Goal: Task Accomplishment & Management: Use online tool/utility

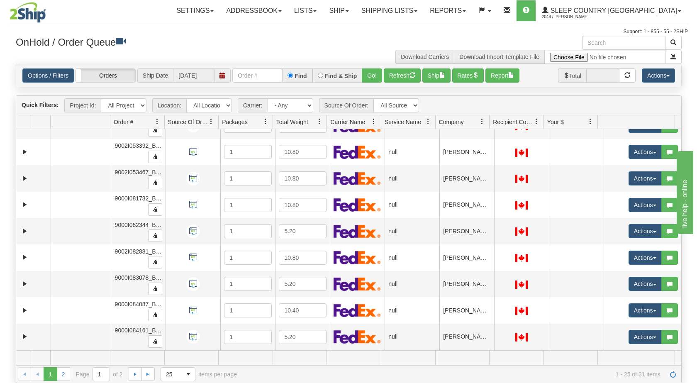
scroll to position [439, 0]
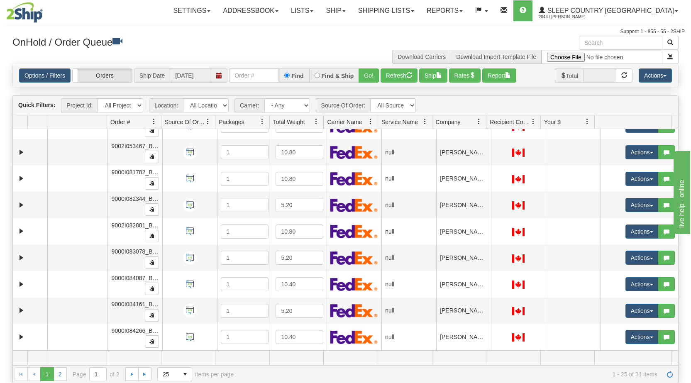
click at [329, 311] on span "button" at bounding box center [651, 312] width 3 height 2
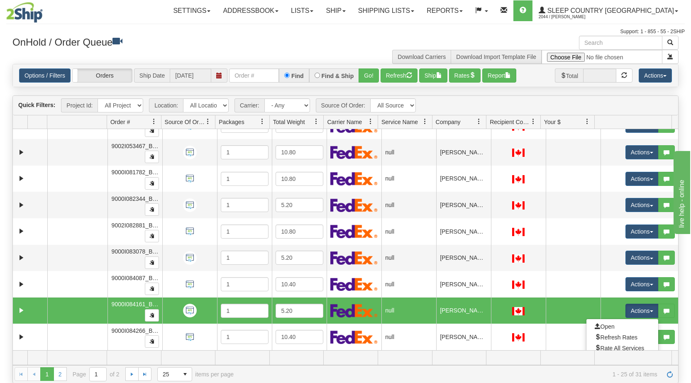
click at [329, 323] on link "Open" at bounding box center [623, 326] width 72 height 11
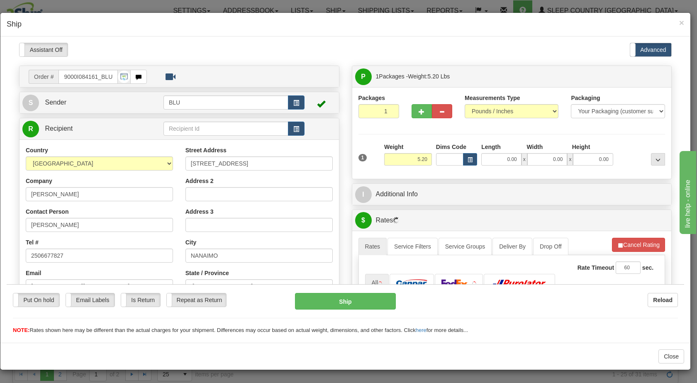
scroll to position [0, 0]
click at [296, 103] on span "button" at bounding box center [297, 102] width 6 height 5
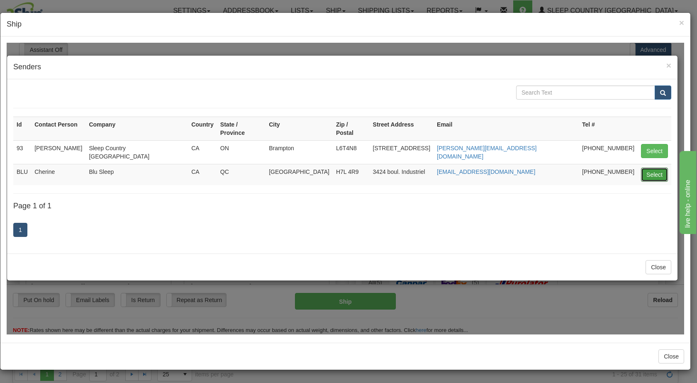
click at [329, 167] on button "Select" at bounding box center [654, 174] width 27 height 14
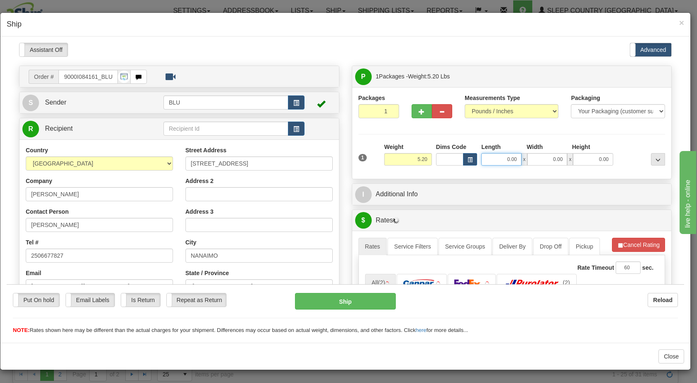
click at [329, 159] on input "0.00" at bounding box center [502, 159] width 40 height 12
type input "8.00"
click at [329, 157] on span "x" at bounding box center [525, 159] width 6 height 12
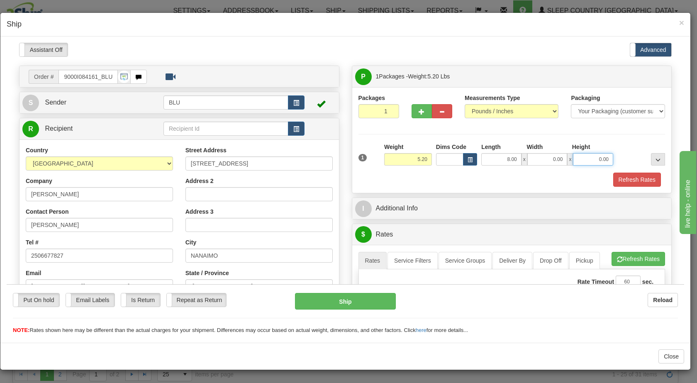
click at [329, 159] on input "0.00" at bounding box center [593, 159] width 40 height 12
type input "16.00"
click at [329, 164] on input "0.00" at bounding box center [548, 159] width 40 height 12
type input "8.00"
click at [329, 172] on div "Packaging Your Packaging (customer supplied) Envelope (carrier supplied) Pack (…" at bounding box center [524, 172] width 285 height 0
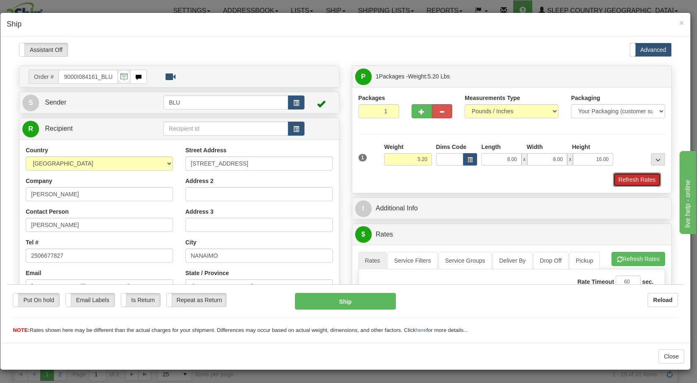
click at [329, 180] on button "Refresh Rates" at bounding box center [638, 179] width 48 height 14
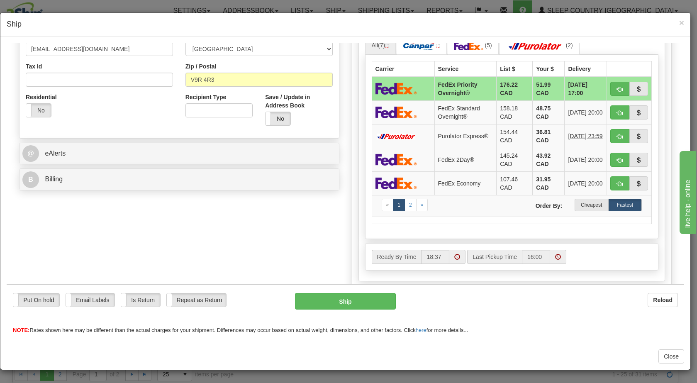
scroll to position [238, 0]
click at [329, 208] on label "Cheapest" at bounding box center [592, 204] width 34 height 12
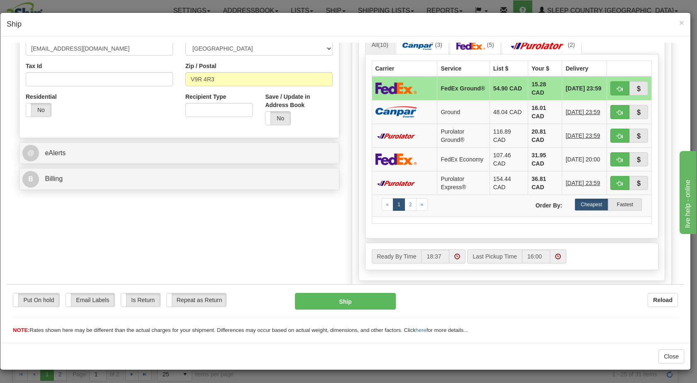
click at [329, 204] on label "Cheapest" at bounding box center [592, 204] width 34 height 12
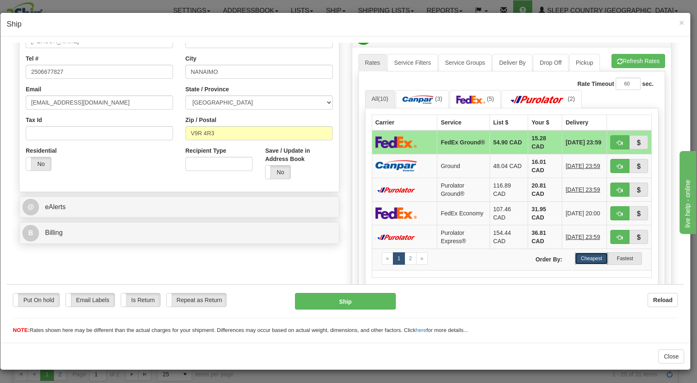
scroll to position [179, 0]
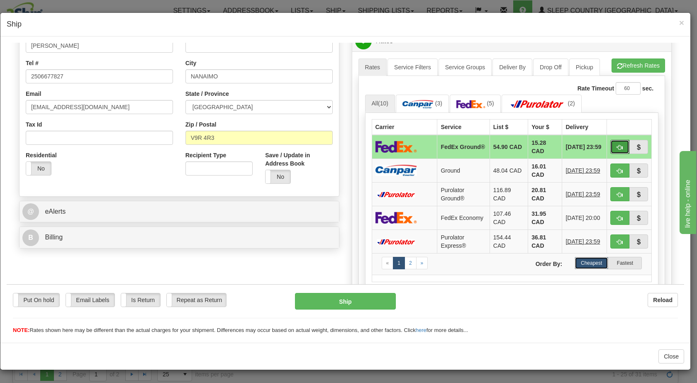
click at [329, 147] on span "button" at bounding box center [620, 146] width 6 height 5
type input "92"
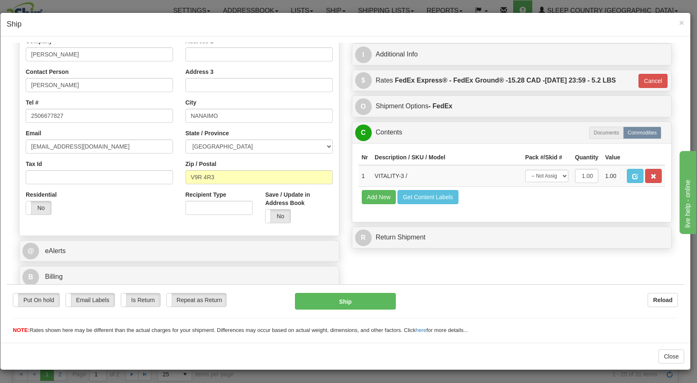
scroll to position [140, 0]
click at [329, 299] on button "Ship" at bounding box center [345, 301] width 100 height 17
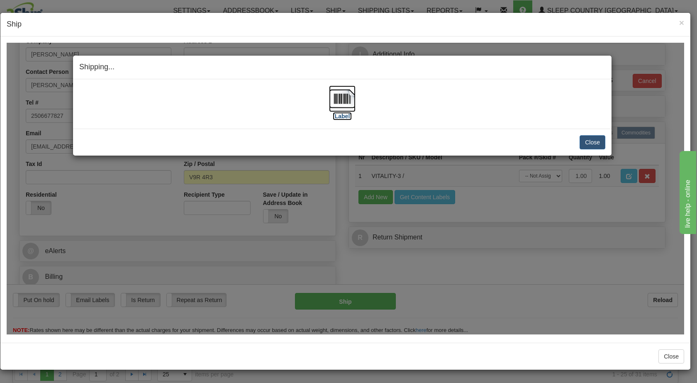
click at [329, 95] on img at bounding box center [342, 98] width 27 height 27
click at [329, 140] on button "Close" at bounding box center [593, 142] width 26 height 14
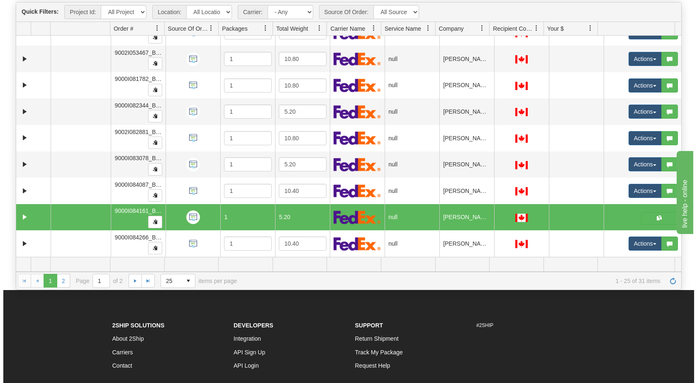
scroll to position [94, 0]
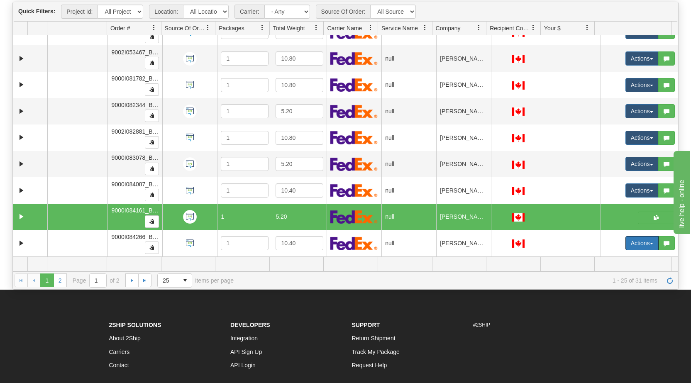
click at [329, 242] on button "Actions" at bounding box center [642, 243] width 33 height 14
click at [329, 254] on link "Open" at bounding box center [623, 259] width 72 height 11
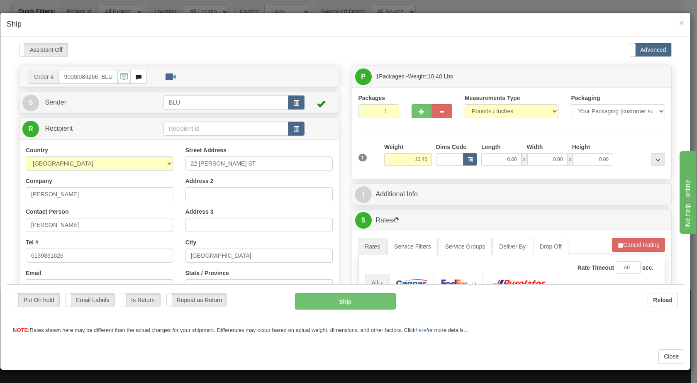
scroll to position [0, 0]
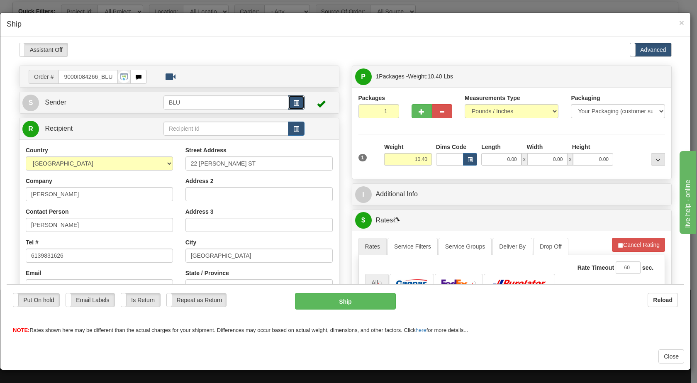
click at [294, 105] on span "button" at bounding box center [297, 102] width 6 height 5
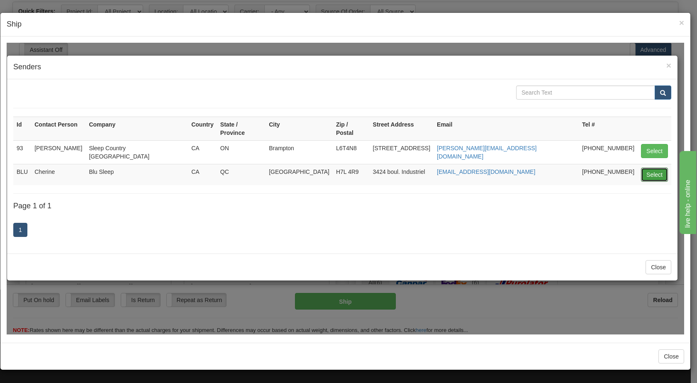
click at [329, 167] on button "Select" at bounding box center [654, 174] width 27 height 14
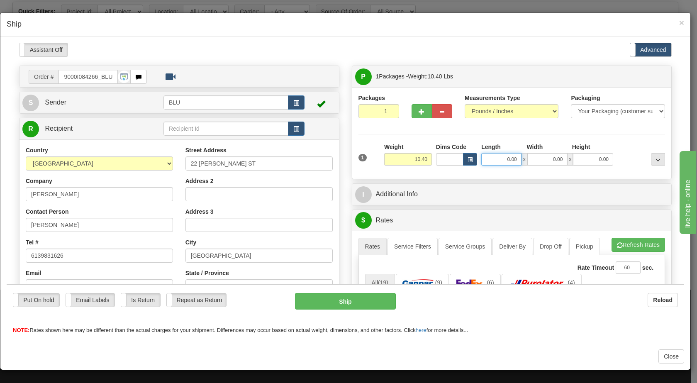
click at [329, 159] on input "0.00" at bounding box center [502, 159] width 40 height 12
type input "16.00"
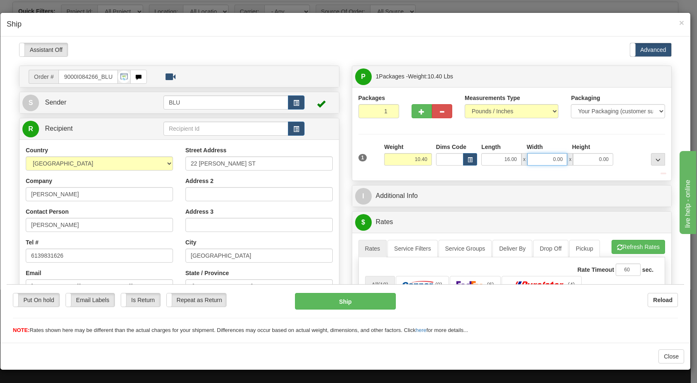
click at [329, 157] on input "0.00" at bounding box center [548, 159] width 40 height 12
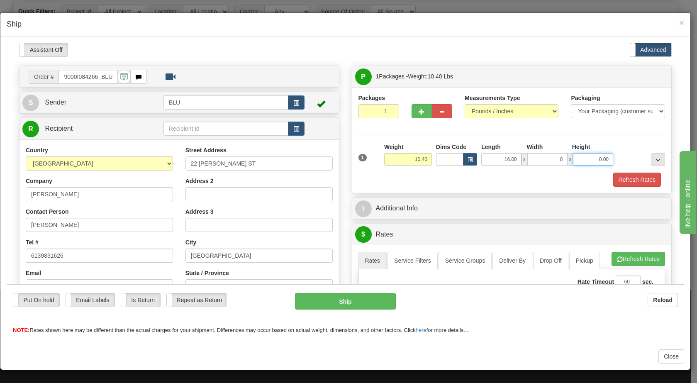
type input "8.00"
click at [329, 160] on input "0.00" at bounding box center [593, 159] width 40 height 12
type input "16.00"
click at [329, 151] on div at bounding box center [642, 153] width 52 height 23
click at [329, 175] on button "Refresh Rates" at bounding box center [638, 179] width 48 height 14
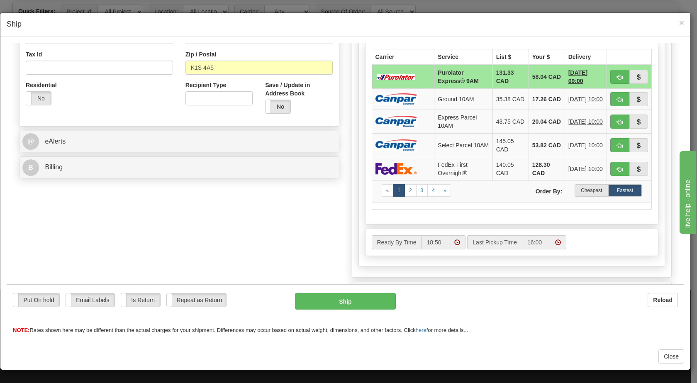
scroll to position [252, 0]
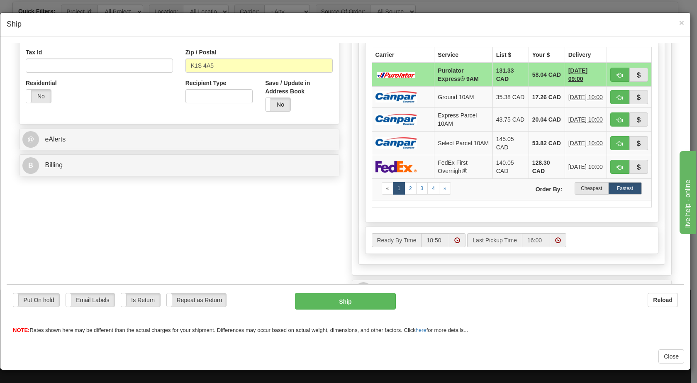
click at [329, 193] on label "Cheapest" at bounding box center [592, 188] width 34 height 12
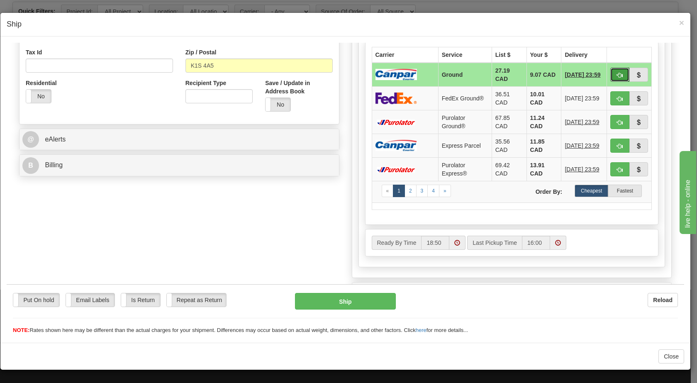
click at [329, 73] on span "button" at bounding box center [620, 74] width 6 height 5
type input "1"
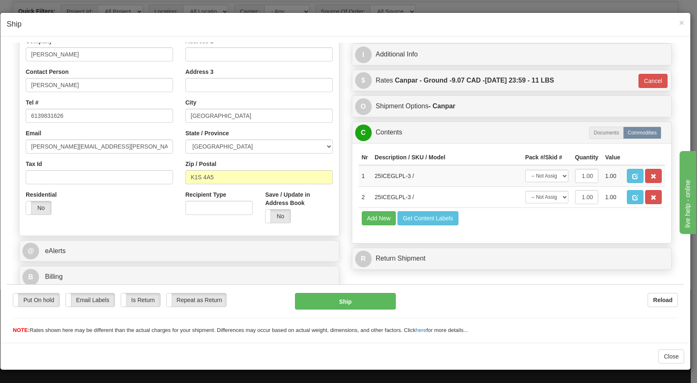
scroll to position [140, 0]
click at [329, 299] on button "Ship" at bounding box center [345, 301] width 100 height 17
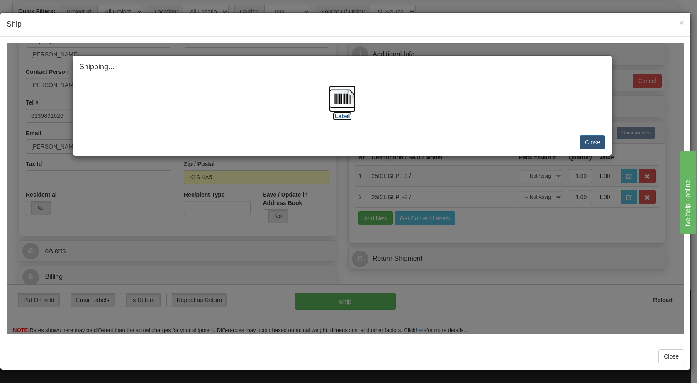
click at [329, 101] on img at bounding box center [342, 98] width 27 height 27
click at [329, 137] on button "Close" at bounding box center [593, 142] width 26 height 14
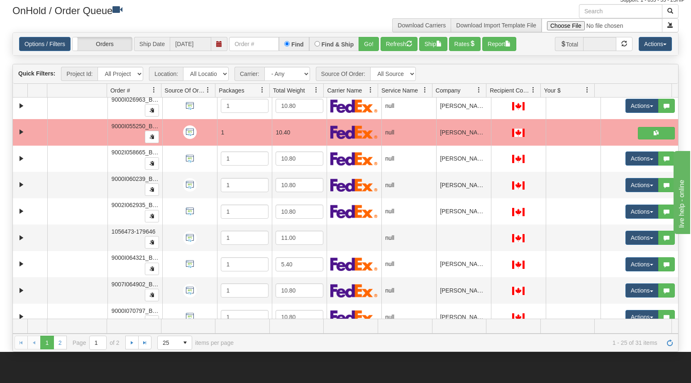
scroll to position [0, 0]
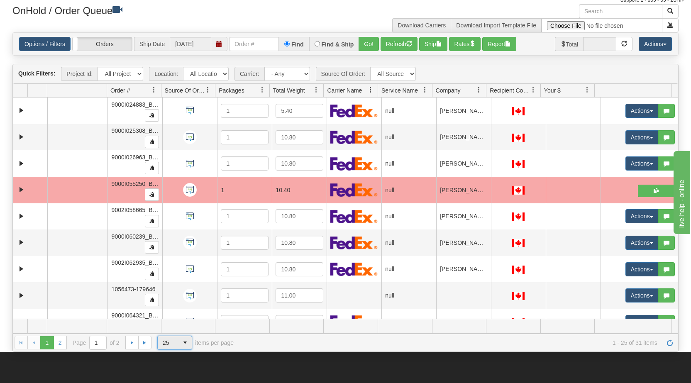
click at [184, 343] on span "select" at bounding box center [185, 342] width 13 height 13
click at [171, 316] on li "50" at bounding box center [175, 318] width 34 height 12
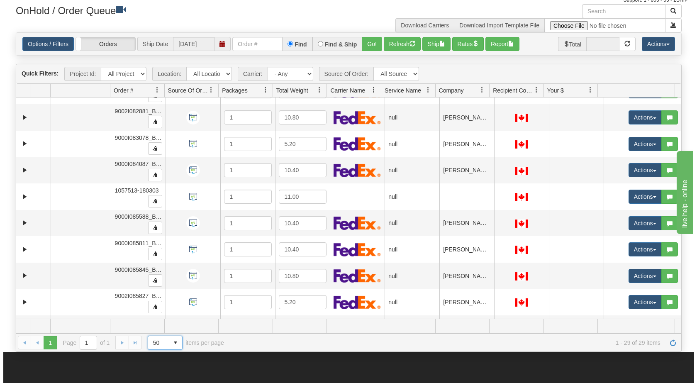
scroll to position [496, 0]
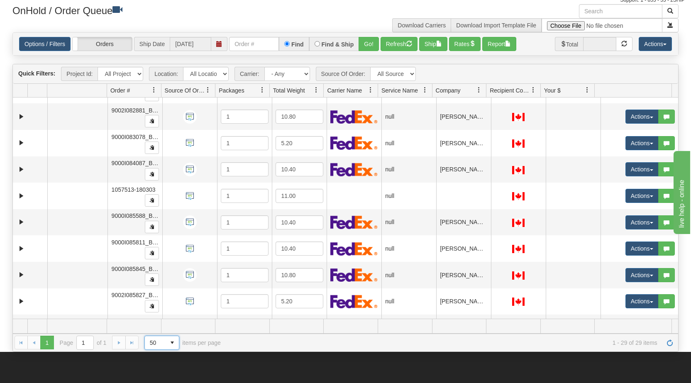
click at [329, 222] on span "button" at bounding box center [651, 223] width 3 height 2
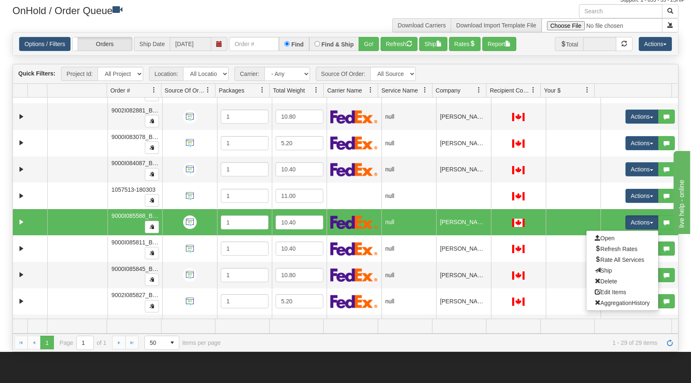
click at [329, 237] on link "Open" at bounding box center [623, 238] width 72 height 11
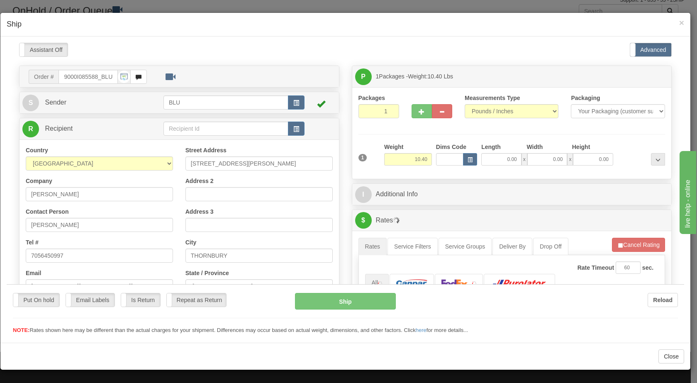
scroll to position [0, 0]
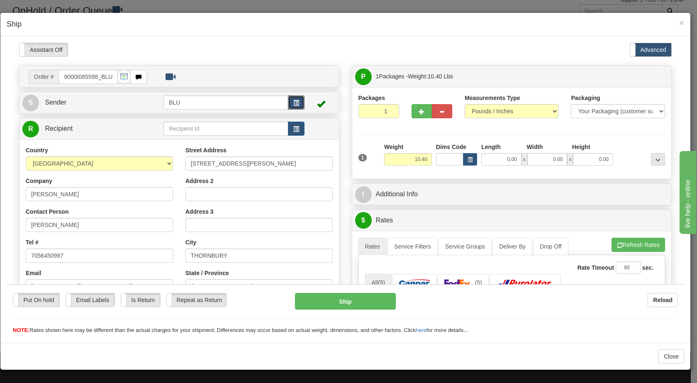
click at [294, 100] on span "button" at bounding box center [297, 102] width 6 height 5
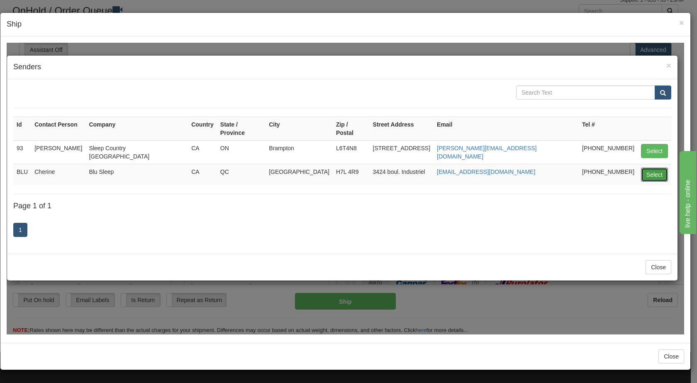
click at [329, 167] on button "Select" at bounding box center [654, 174] width 27 height 14
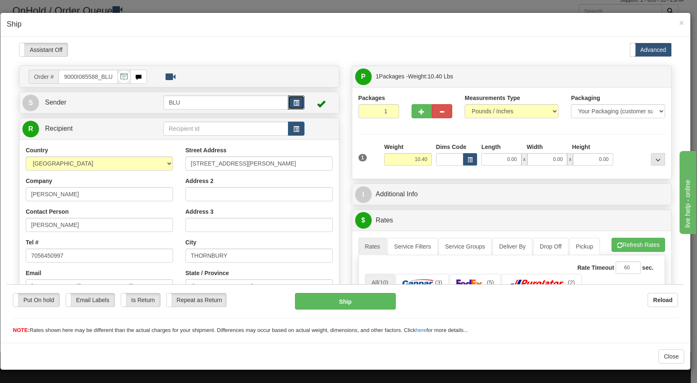
click at [294, 104] on span "button" at bounding box center [297, 102] width 6 height 5
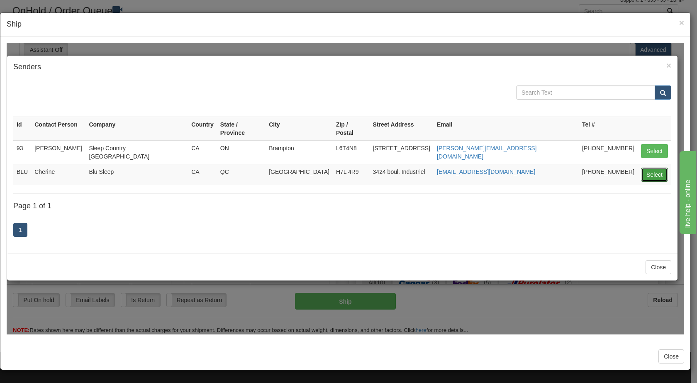
click at [329, 167] on button "Select" at bounding box center [654, 174] width 27 height 14
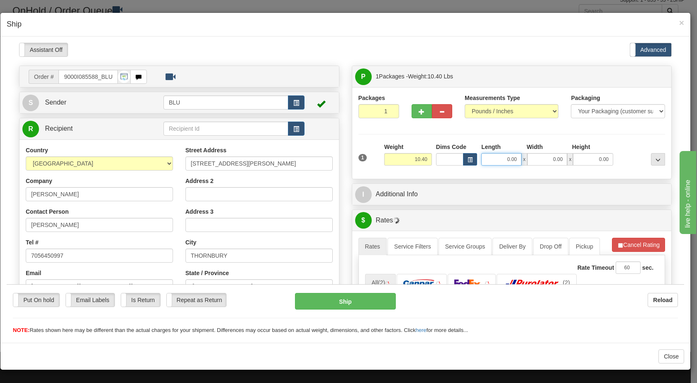
click at [329, 157] on input "0.00" at bounding box center [502, 159] width 40 height 12
type input "16.00"
click at [329, 157] on input "0.00" at bounding box center [548, 159] width 40 height 12
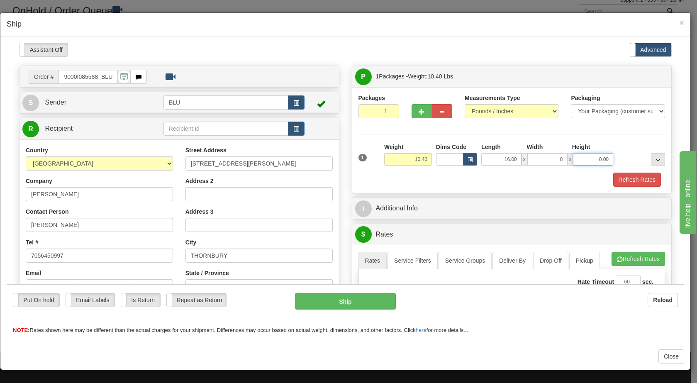
type input "8.00"
click at [329, 158] on input "0.00" at bounding box center [593, 159] width 40 height 12
type input "16.00"
click at [329, 151] on div at bounding box center [642, 153] width 52 height 23
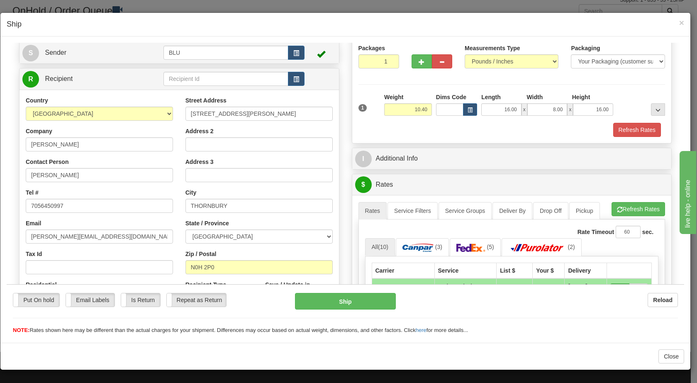
scroll to position [51, 0]
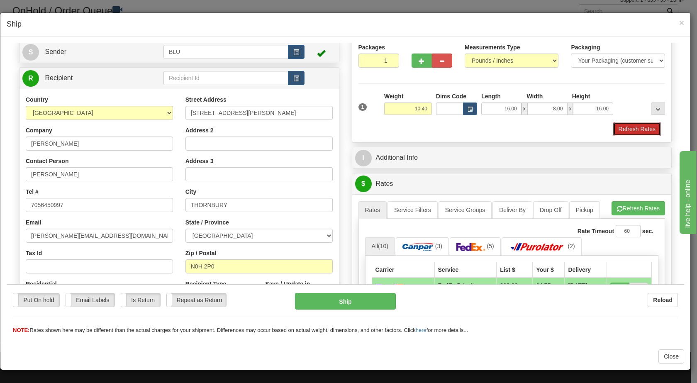
click at [329, 125] on button "Refresh Rates" at bounding box center [638, 129] width 48 height 14
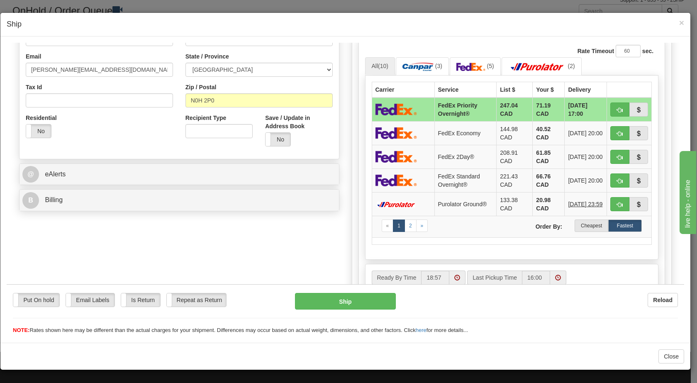
scroll to position [216, 0]
click at [329, 224] on label "Cheapest" at bounding box center [592, 226] width 34 height 12
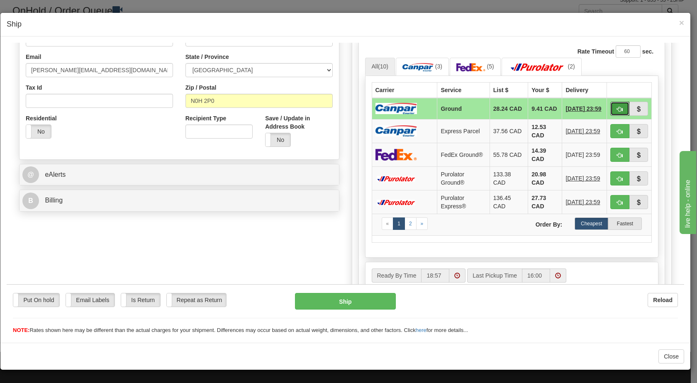
click at [329, 110] on span "button" at bounding box center [620, 108] width 6 height 5
type input "1"
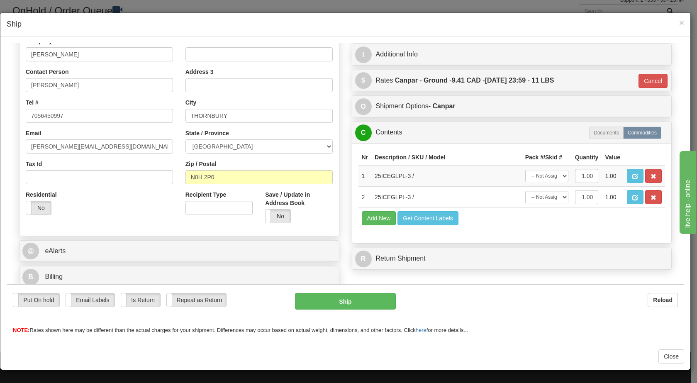
scroll to position [140, 0]
click at [329, 302] on button "Ship" at bounding box center [345, 301] width 100 height 17
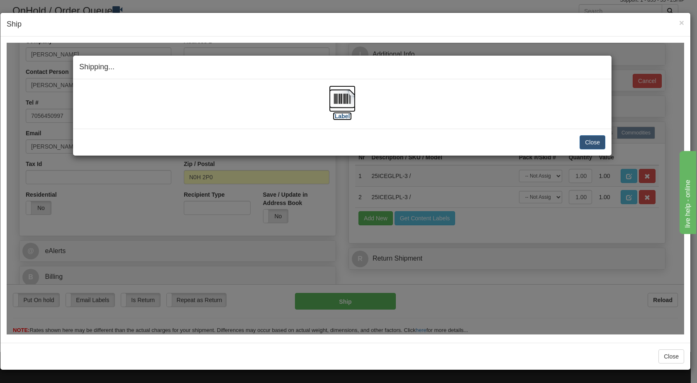
click at [329, 95] on img at bounding box center [342, 98] width 27 height 27
click at [329, 139] on button "Close" at bounding box center [593, 142] width 26 height 14
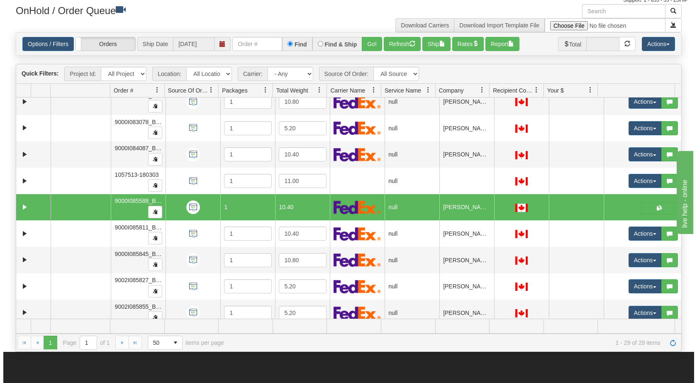
scroll to position [510, 0]
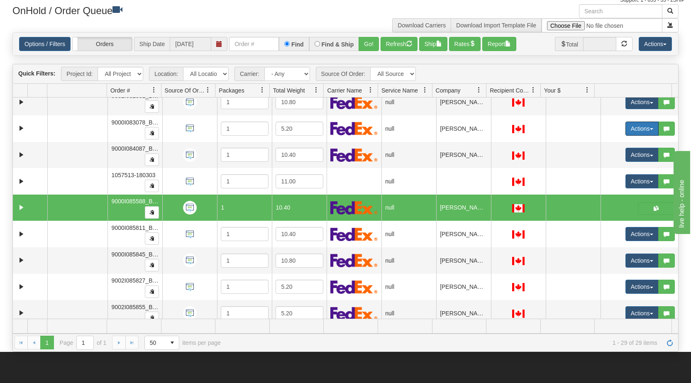
click at [329, 127] on button "Actions" at bounding box center [642, 129] width 33 height 14
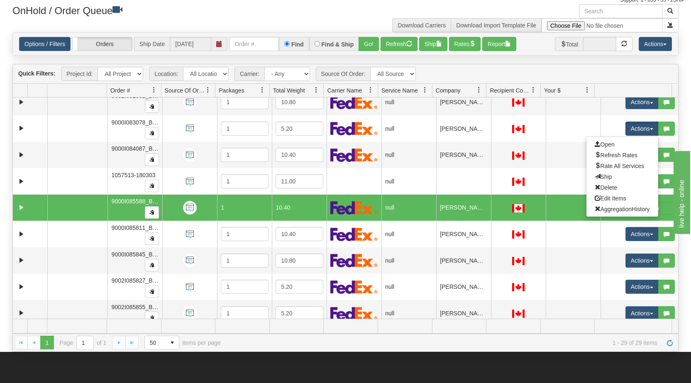
click at [329, 141] on link "Open" at bounding box center [623, 144] width 72 height 11
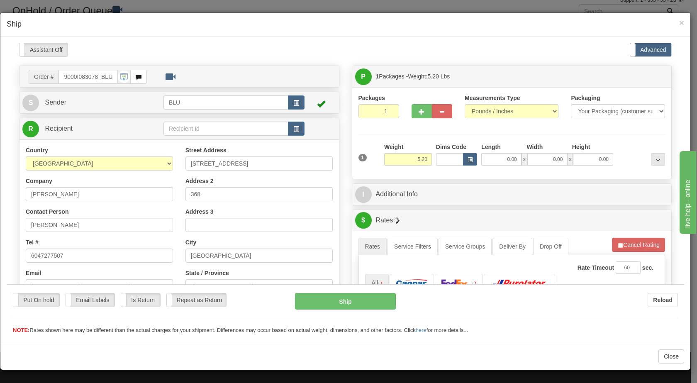
scroll to position [0, 0]
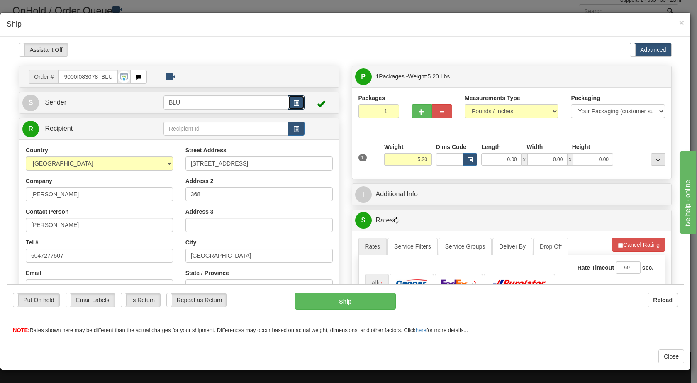
click at [294, 103] on span "button" at bounding box center [297, 102] width 6 height 5
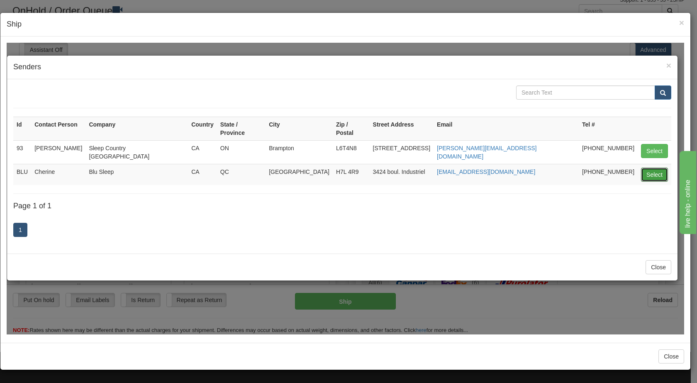
click at [329, 167] on button "Select" at bounding box center [654, 174] width 27 height 14
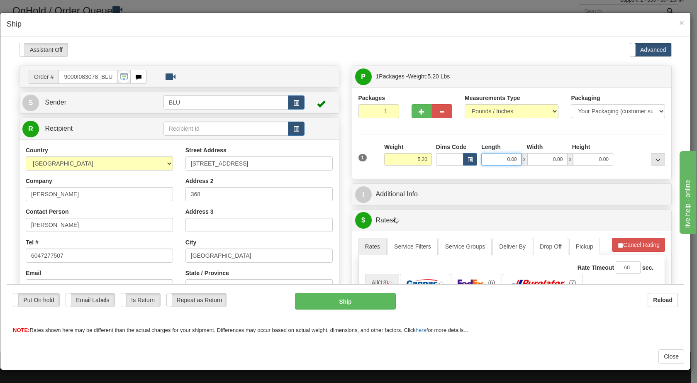
click at [329, 160] on input "0.00" at bounding box center [502, 159] width 40 height 12
type input "8.00"
click at [329, 159] on input "0.00" at bounding box center [548, 159] width 40 height 12
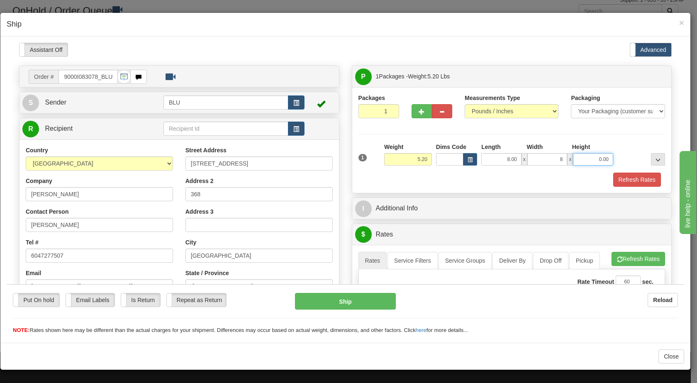
type input "8.00"
click at [329, 159] on input "0.00" at bounding box center [593, 159] width 40 height 12
type input "16.00"
click at [329, 157] on div at bounding box center [642, 153] width 52 height 23
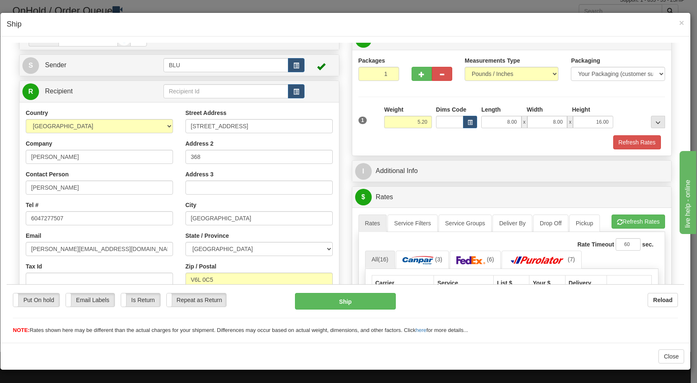
scroll to position [37, 0]
click at [329, 141] on button "Refresh Rates" at bounding box center [638, 142] width 48 height 14
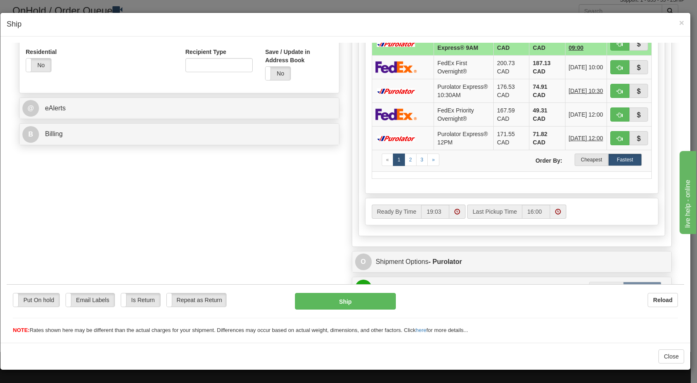
scroll to position [288, 0]
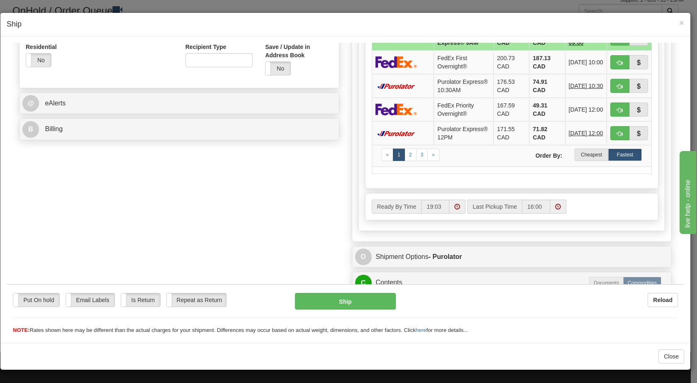
click at [329, 157] on label "Cheapest" at bounding box center [592, 154] width 34 height 12
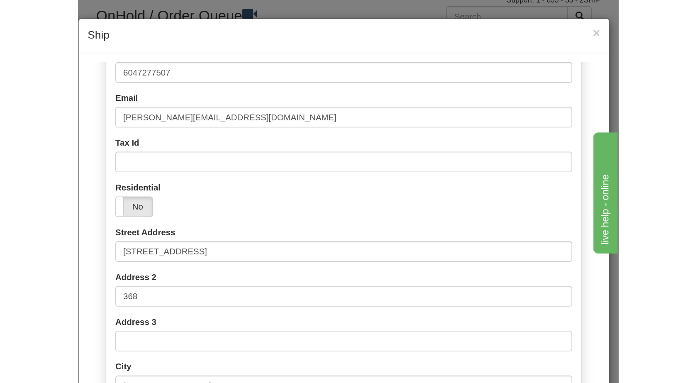
scroll to position [32, 0]
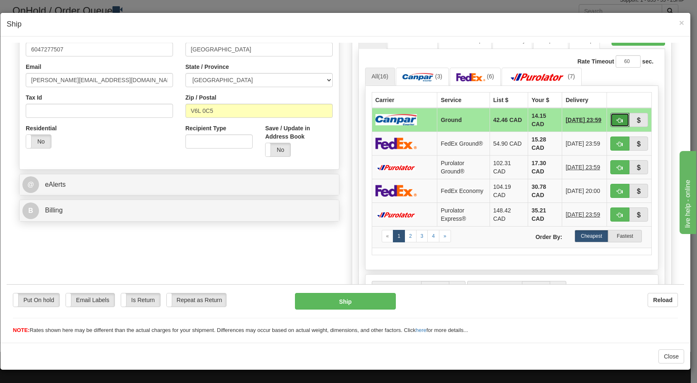
click at [329, 118] on span "button" at bounding box center [620, 119] width 6 height 5
type input "1"
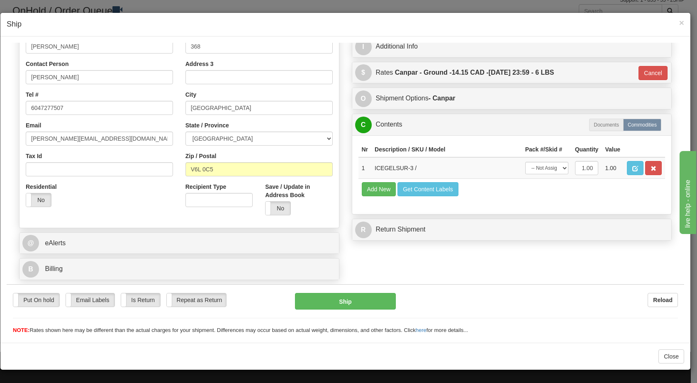
scroll to position [148, 0]
click at [329, 303] on button "Ship" at bounding box center [345, 301] width 100 height 17
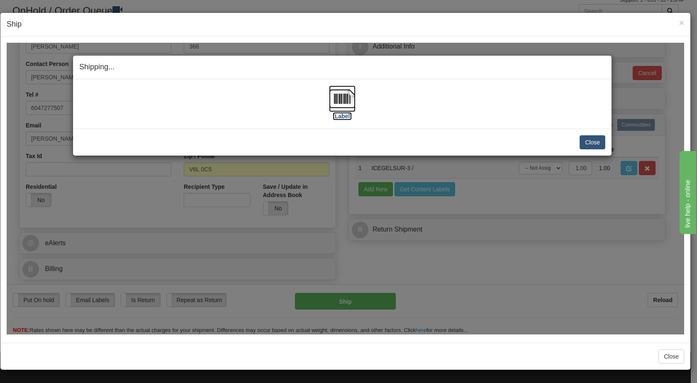
click at [329, 98] on img at bounding box center [342, 98] width 27 height 27
click at [329, 142] on button "Close" at bounding box center [593, 142] width 26 height 14
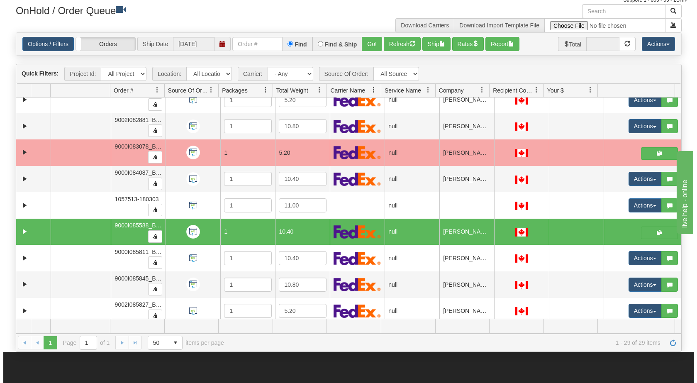
scroll to position [480, 0]
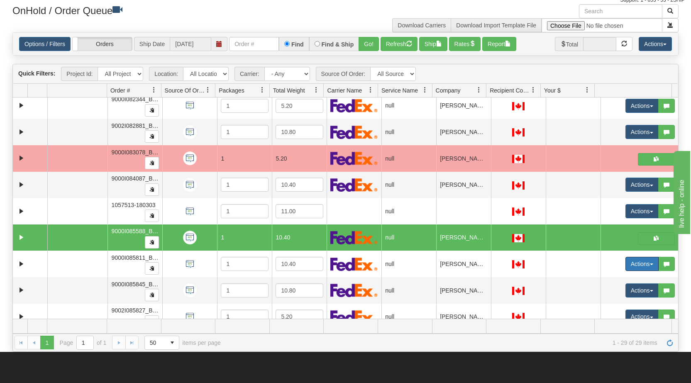
click at [329, 265] on button "Actions" at bounding box center [642, 264] width 33 height 14
click at [329, 280] on link "Open" at bounding box center [623, 279] width 72 height 11
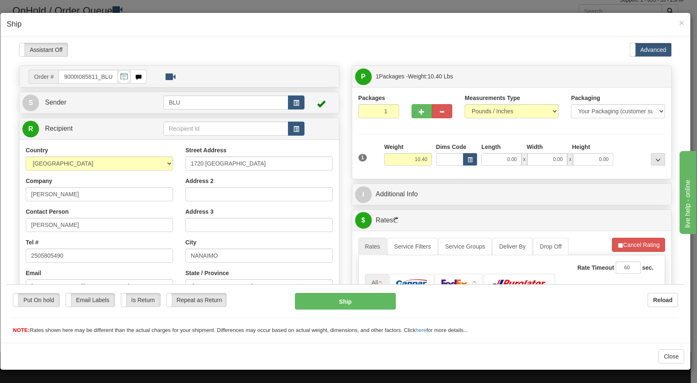
scroll to position [0, 0]
click at [294, 105] on span "button" at bounding box center [297, 102] width 6 height 5
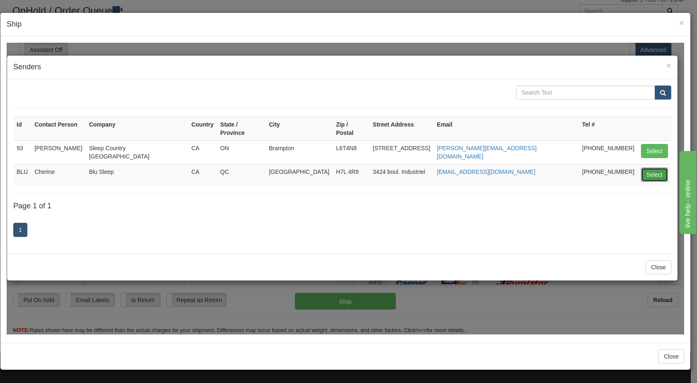
click at [329, 167] on button "Select" at bounding box center [654, 174] width 27 height 14
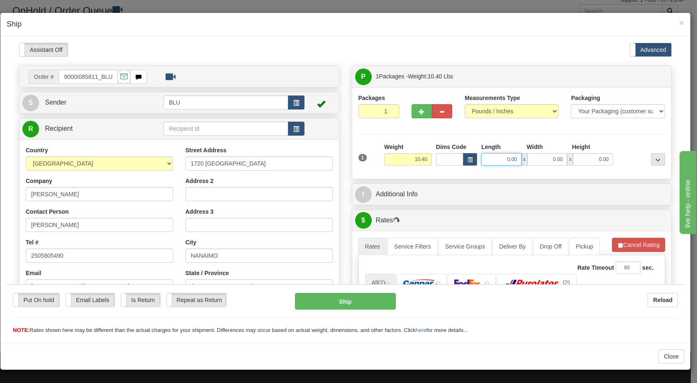
click at [329, 157] on input "0.00" at bounding box center [502, 159] width 40 height 12
type input "16.00"
click at [329, 160] on input "0.00" at bounding box center [548, 159] width 40 height 12
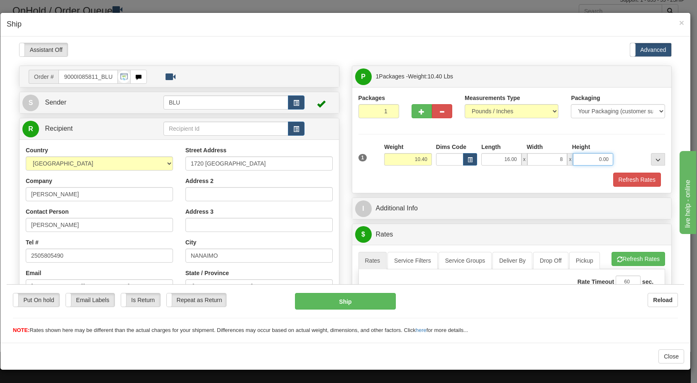
type input "8.00"
click at [329, 153] on input "0.00" at bounding box center [593, 159] width 40 height 12
type input "16.00"
click at [329, 155] on div at bounding box center [642, 153] width 52 height 23
click at [329, 179] on button "Refresh Rates" at bounding box center [638, 179] width 48 height 14
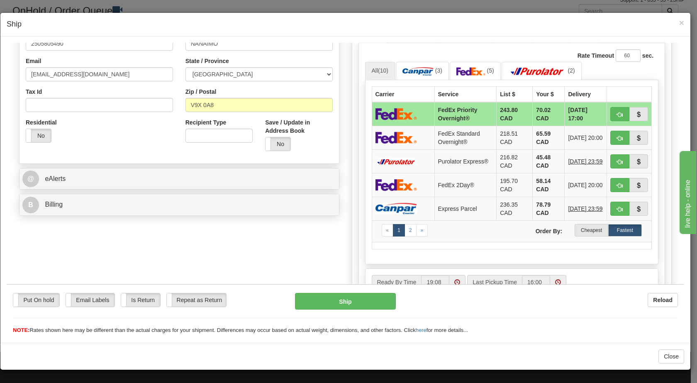
scroll to position [230, 0]
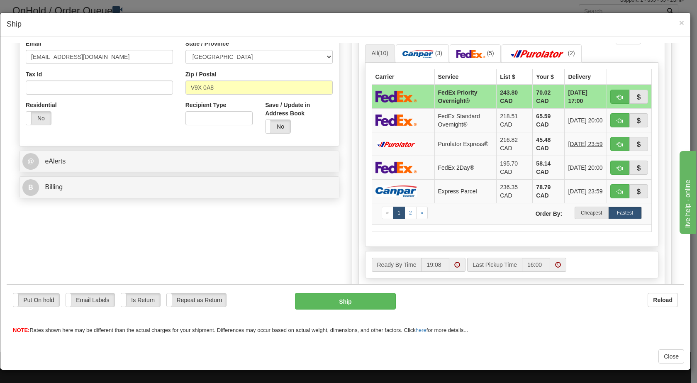
click at [329, 214] on label "Cheapest" at bounding box center [592, 212] width 34 height 12
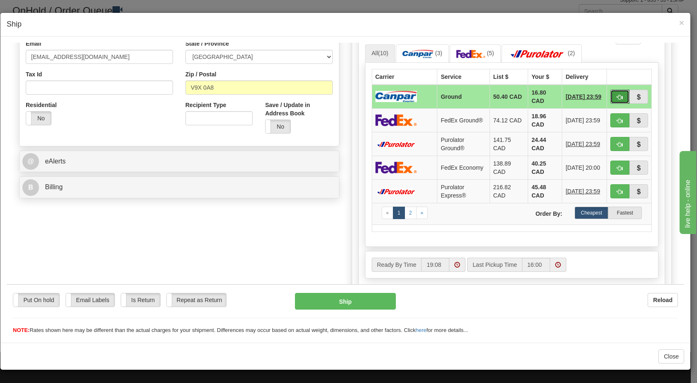
click at [329, 98] on span "button" at bounding box center [620, 96] width 6 height 5
type input "1"
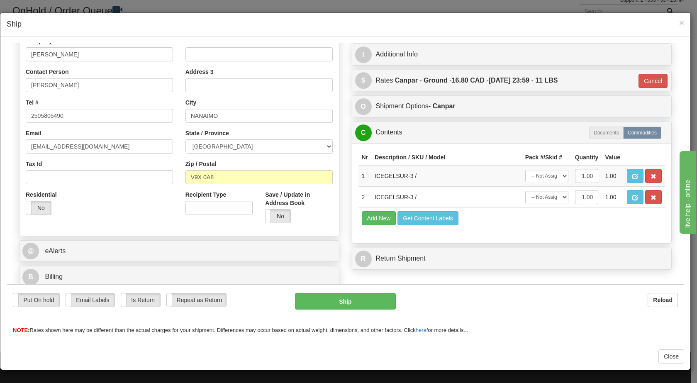
scroll to position [140, 0]
click at [329, 298] on button "Ship" at bounding box center [345, 301] width 100 height 17
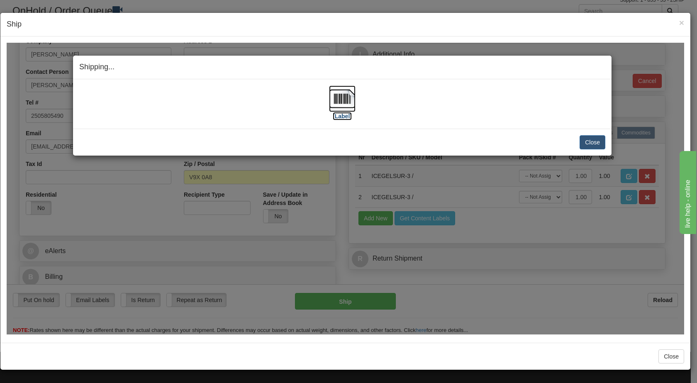
click at [329, 101] on img at bounding box center [342, 98] width 27 height 27
click at [329, 139] on button "Close" at bounding box center [593, 142] width 26 height 14
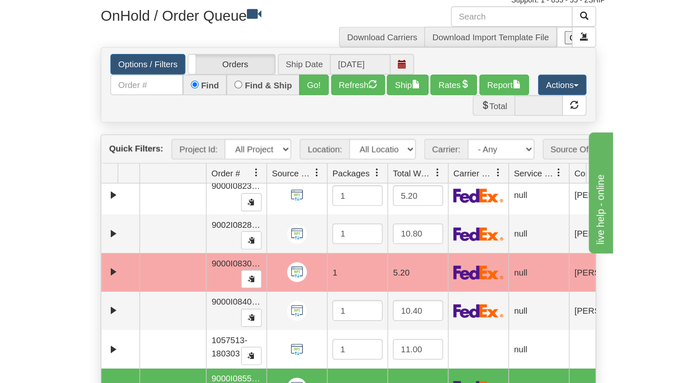
scroll to position [32, 0]
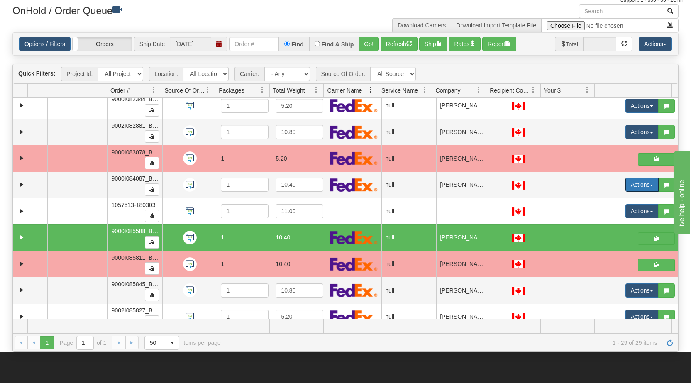
click at [329, 183] on button "Actions" at bounding box center [642, 185] width 33 height 14
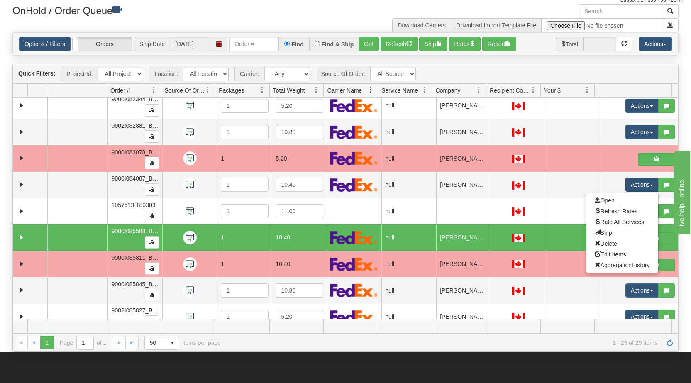
click at [329, 200] on link "Open" at bounding box center [623, 200] width 72 height 11
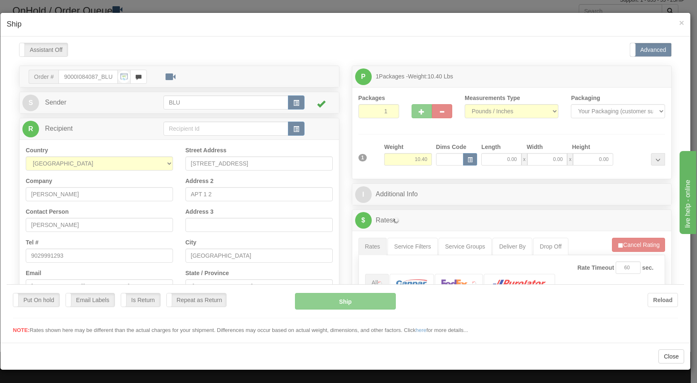
scroll to position [0, 0]
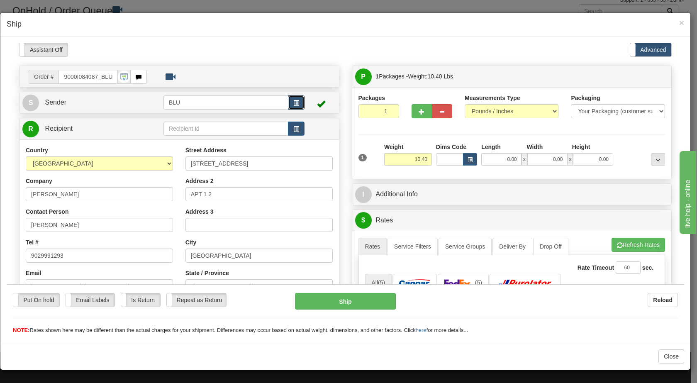
click at [294, 104] on span "button" at bounding box center [297, 102] width 6 height 5
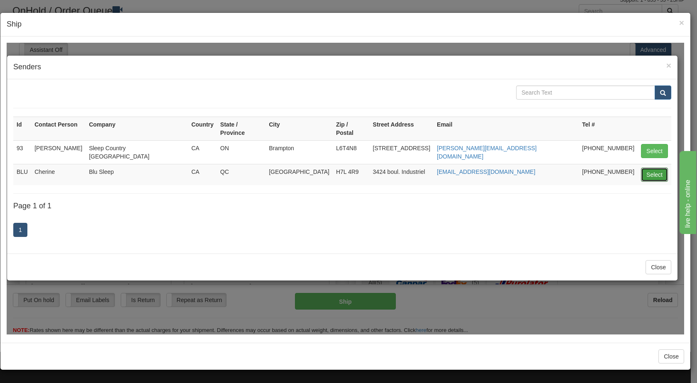
click at [329, 167] on button "Select" at bounding box center [654, 174] width 27 height 14
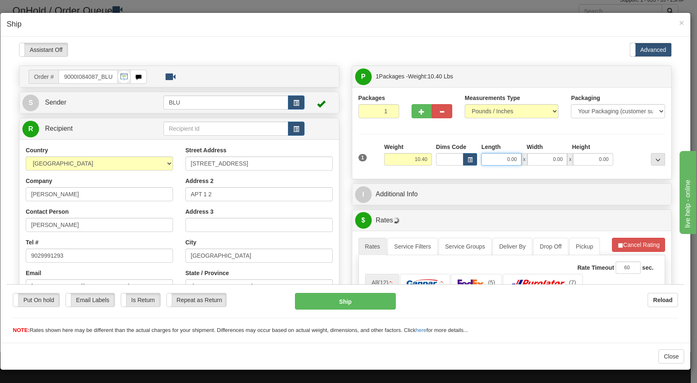
click at [329, 158] on input "0.00" at bounding box center [502, 159] width 40 height 12
click at [329, 158] on input "0.00" at bounding box center [548, 159] width 40 height 12
type input "16.00"
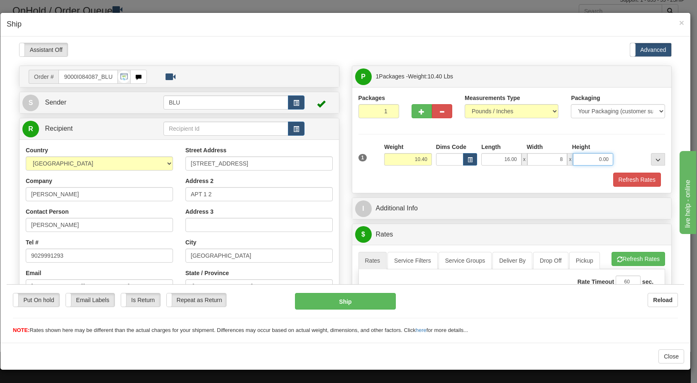
type input "8.00"
click at [329, 159] on input "0.00" at bounding box center [593, 159] width 40 height 12
type input "16.00"
click at [329, 154] on div at bounding box center [642, 153] width 52 height 23
click at [329, 180] on button "Refresh Rates" at bounding box center [638, 179] width 48 height 14
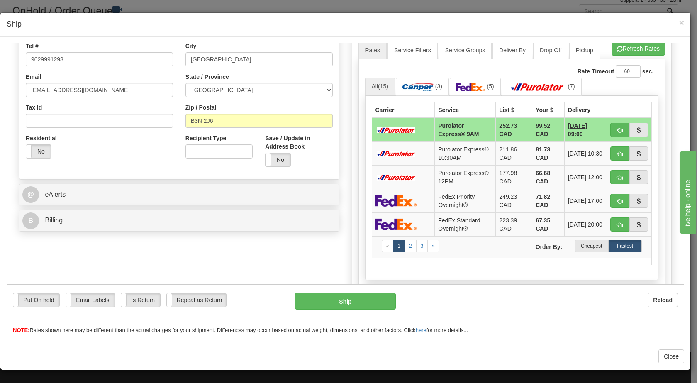
scroll to position [230, 0]
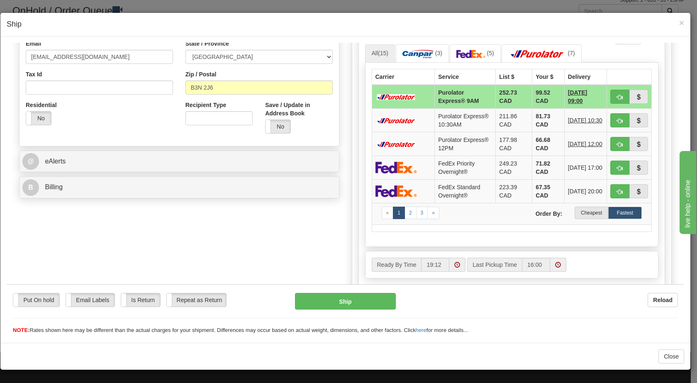
click at [329, 218] on label "Cheapest" at bounding box center [592, 212] width 34 height 12
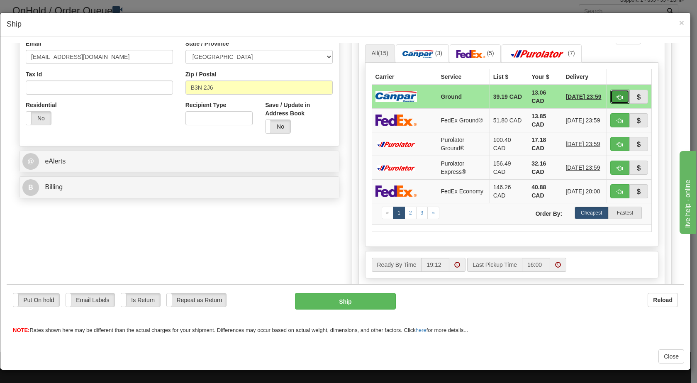
click at [329, 95] on span "button" at bounding box center [620, 96] width 6 height 5
type input "1"
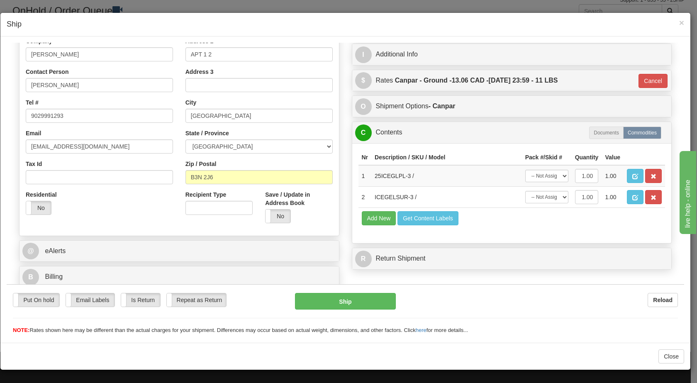
scroll to position [140, 0]
click at [329, 304] on button "Ship" at bounding box center [345, 301] width 100 height 17
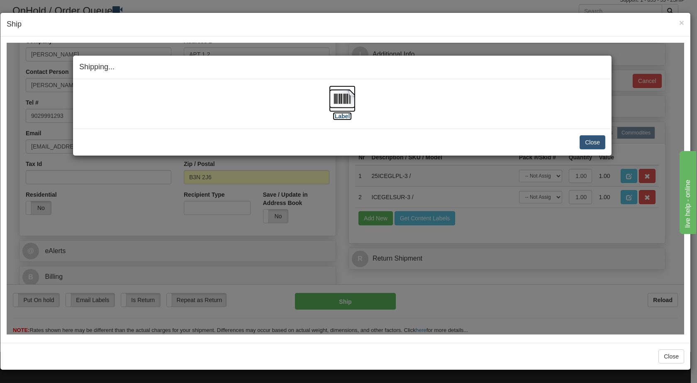
click at [329, 97] on img at bounding box center [342, 98] width 27 height 27
click at [329, 144] on button "Close" at bounding box center [593, 142] width 26 height 14
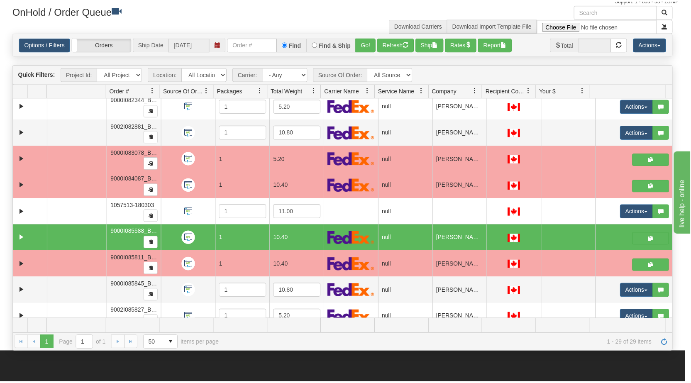
scroll to position [0, 0]
